Goal: Task Accomplishment & Management: Manage account settings

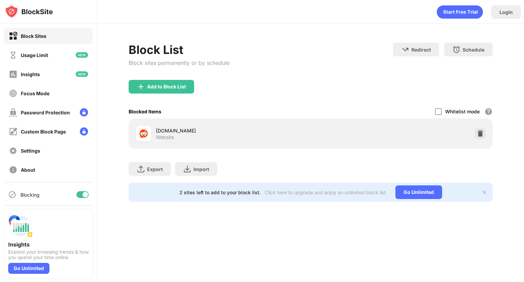
click at [478, 139] on div "[DOMAIN_NAME] Website" at bounding box center [311, 133] width 356 height 22
click at [478, 137] on div at bounding box center [480, 133] width 11 height 11
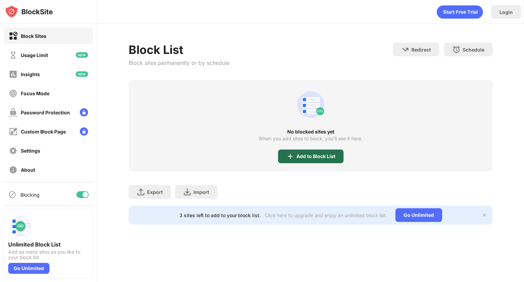
click at [297, 157] on div "Add to Block List" at bounding box center [316, 156] width 39 height 5
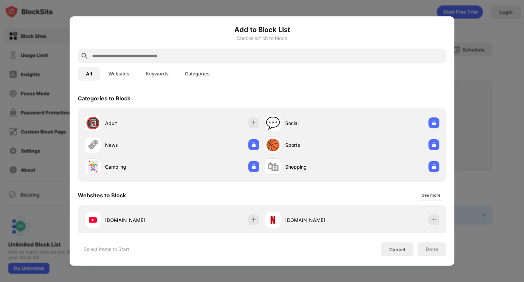
click at [216, 49] on div at bounding box center [262, 56] width 369 height 14
click at [209, 60] on div at bounding box center [262, 56] width 369 height 14
click at [202, 53] on input "text" at bounding box center [267, 56] width 352 height 8
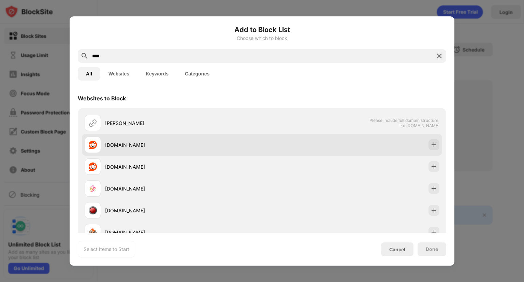
type input "****"
click at [213, 145] on div "[DOMAIN_NAME]" at bounding box center [183, 144] width 157 height 7
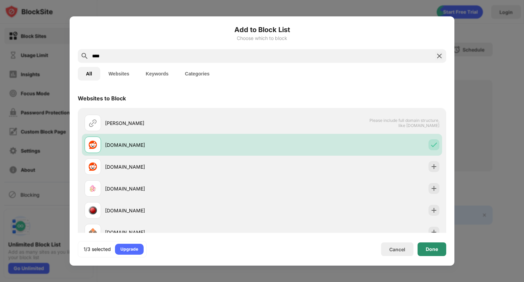
click at [427, 246] on div "Done" at bounding box center [432, 248] width 12 height 5
